Goal: Task Accomplishment & Management: Complete application form

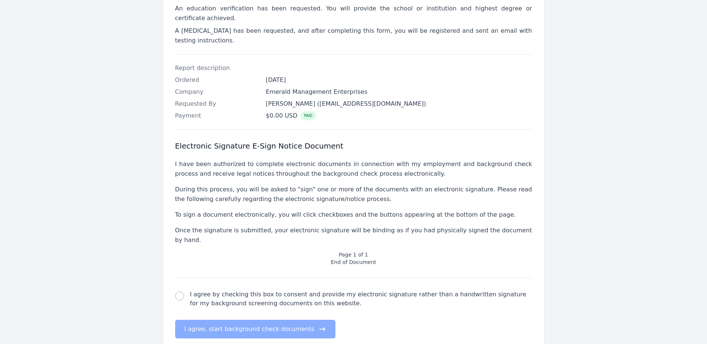
scroll to position [183, 0]
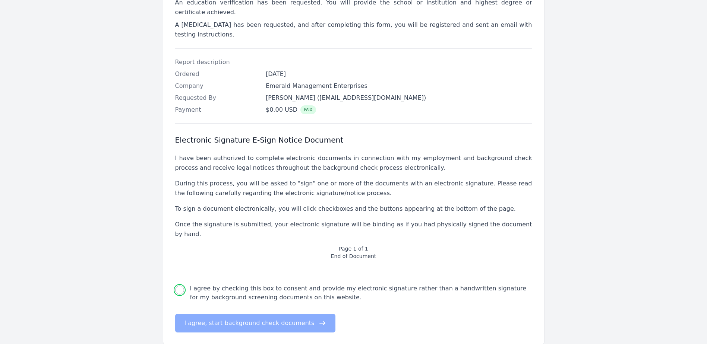
click at [177, 286] on input "I agree by checking this box to consent and provide my electronic signature rat…" at bounding box center [179, 290] width 9 height 9
checkbox input "true"
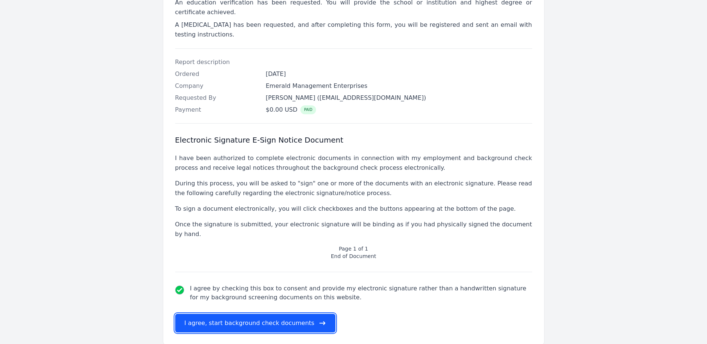
click at [272, 314] on button "I agree, start background check documents" at bounding box center [255, 323] width 161 height 19
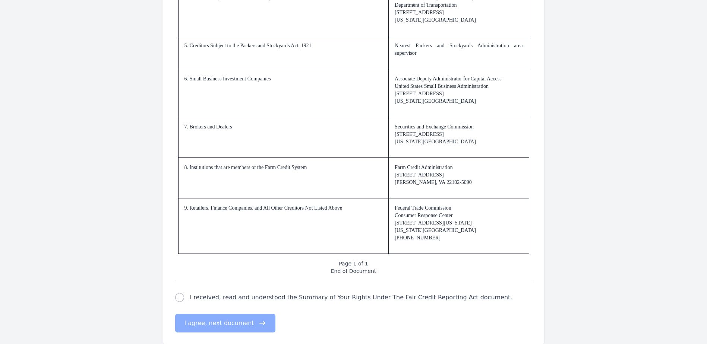
scroll to position [1070, 0]
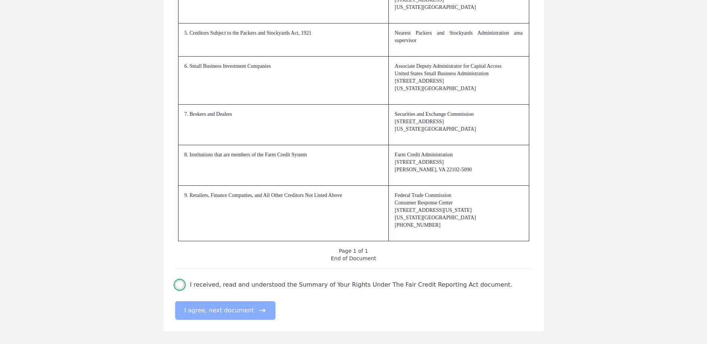
click at [179, 285] on input "I received, read and understood the Summary of Your Rights Under The Fair Credi…" at bounding box center [179, 285] width 9 height 9
checkbox input "true"
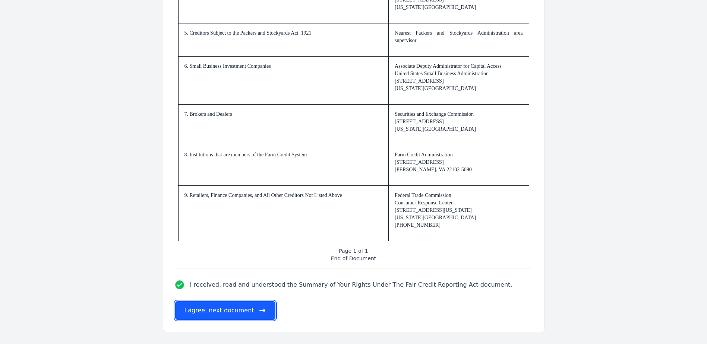
click at [215, 311] on button "I agree, next document" at bounding box center [225, 311] width 100 height 19
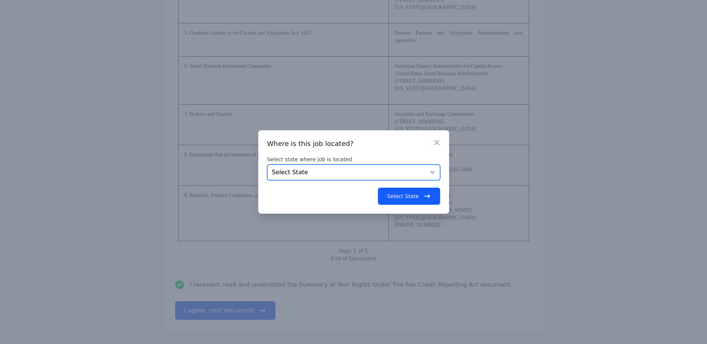
click at [326, 178] on select "Select State [US_STATE] [US_STATE] [US_STATE] [US_STATE] [US_STATE] [US_STATE] …" at bounding box center [353, 173] width 173 height 16
select select "IN"
click at [267, 165] on select "Select State [US_STATE] [US_STATE] [US_STATE] [US_STATE] [US_STATE] [US_STATE] …" at bounding box center [353, 173] width 173 height 16
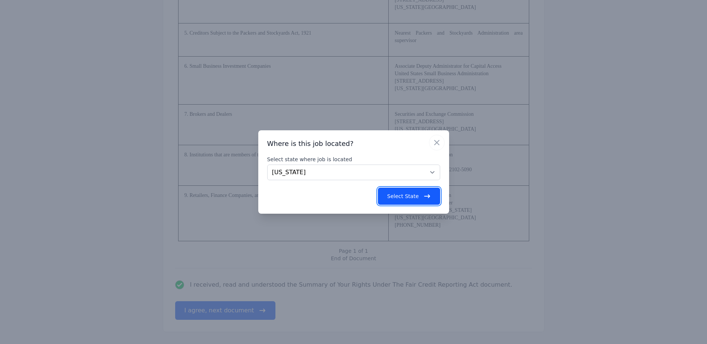
click at [411, 195] on button "Select State" at bounding box center [409, 196] width 62 height 17
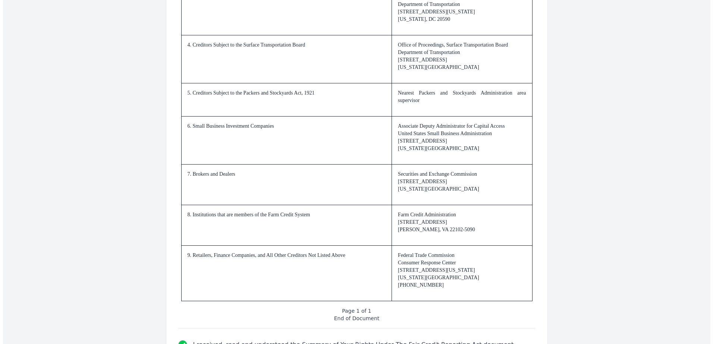
scroll to position [0, 0]
